Goal: Find specific page/section: Find specific page/section

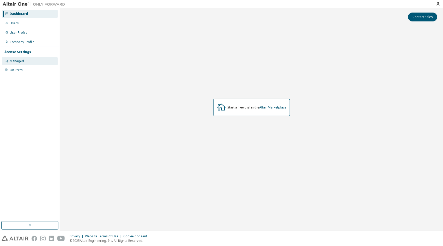
click at [38, 62] on div "Managed" at bounding box center [30, 61] width 56 height 8
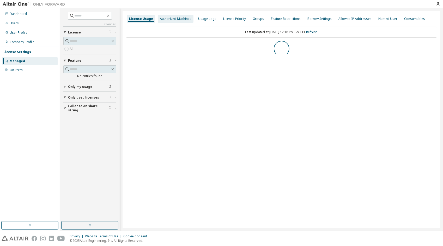
click at [170, 21] on div "Authorized Machines" at bounding box center [176, 19] width 32 height 4
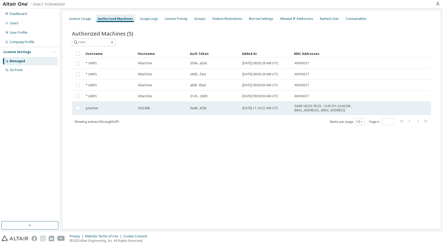
click at [145, 107] on span "OH2406" at bounding box center [144, 108] width 12 height 4
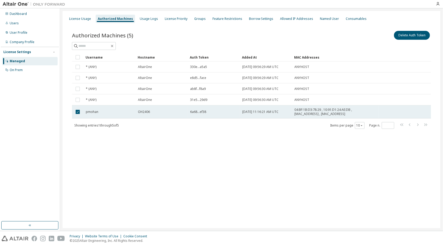
click at [147, 108] on td "OH2406" at bounding box center [162, 111] width 52 height 13
